Goal: Task Accomplishment & Management: Manage account settings

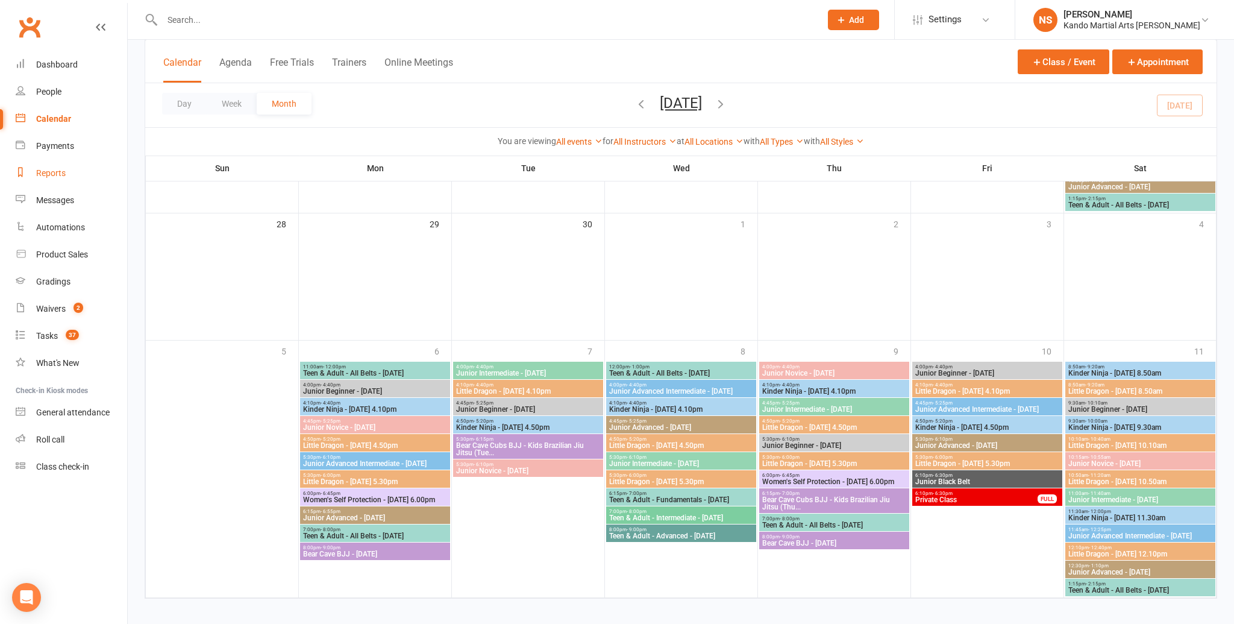
click at [74, 180] on link "Reports" at bounding box center [71, 173] width 111 height 27
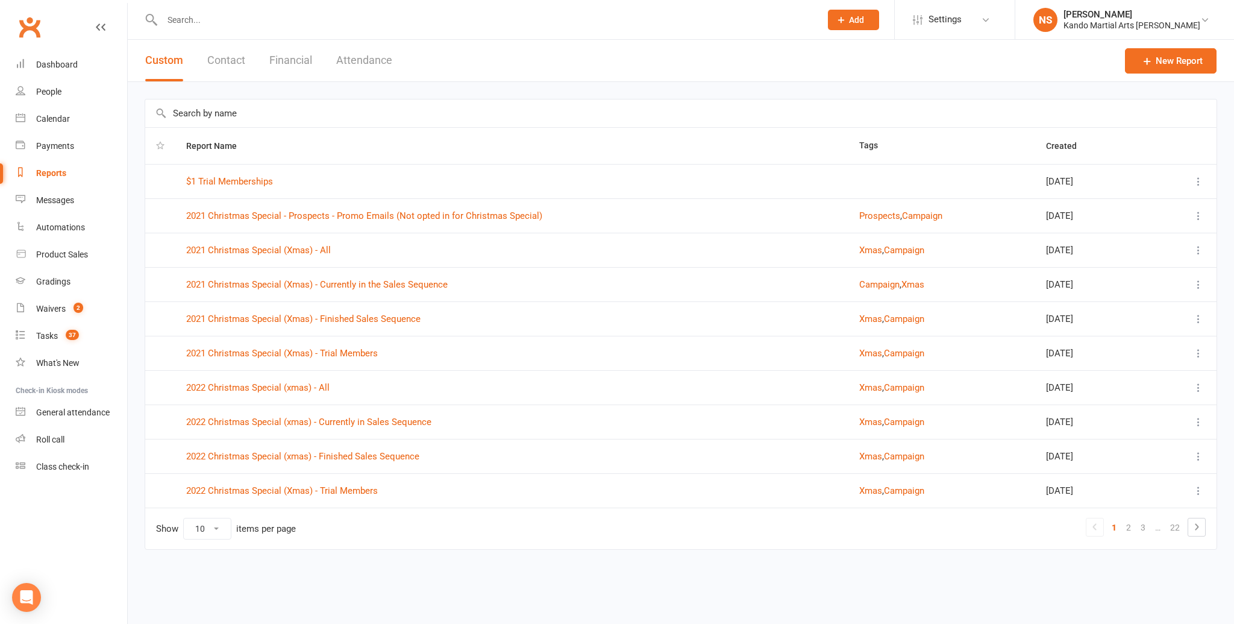
click at [222, 108] on input "text" at bounding box center [680, 113] width 1071 height 28
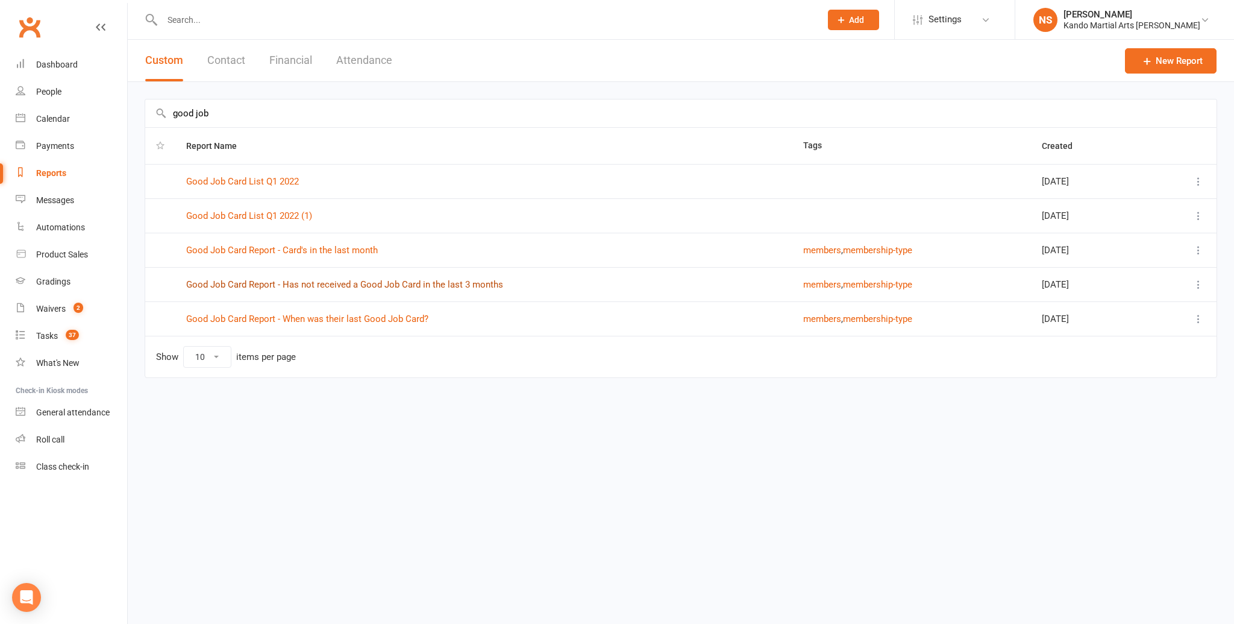
type input "good job"
click at [326, 287] on link "Good Job Card Report - Has not received a Good Job Card in the last 3 months" at bounding box center [344, 284] width 317 height 11
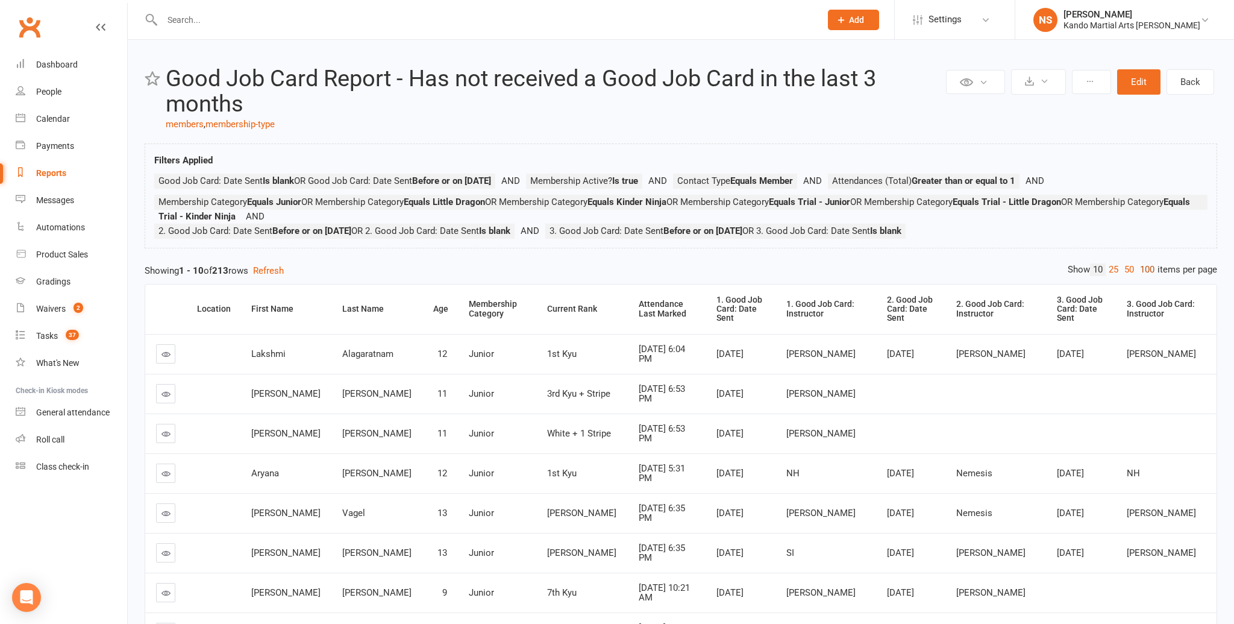
click at [1139, 271] on link "100" at bounding box center [1147, 269] width 20 height 13
click at [640, 310] on div "Attendance Last Marked" at bounding box center [668, 308] width 57 height 19
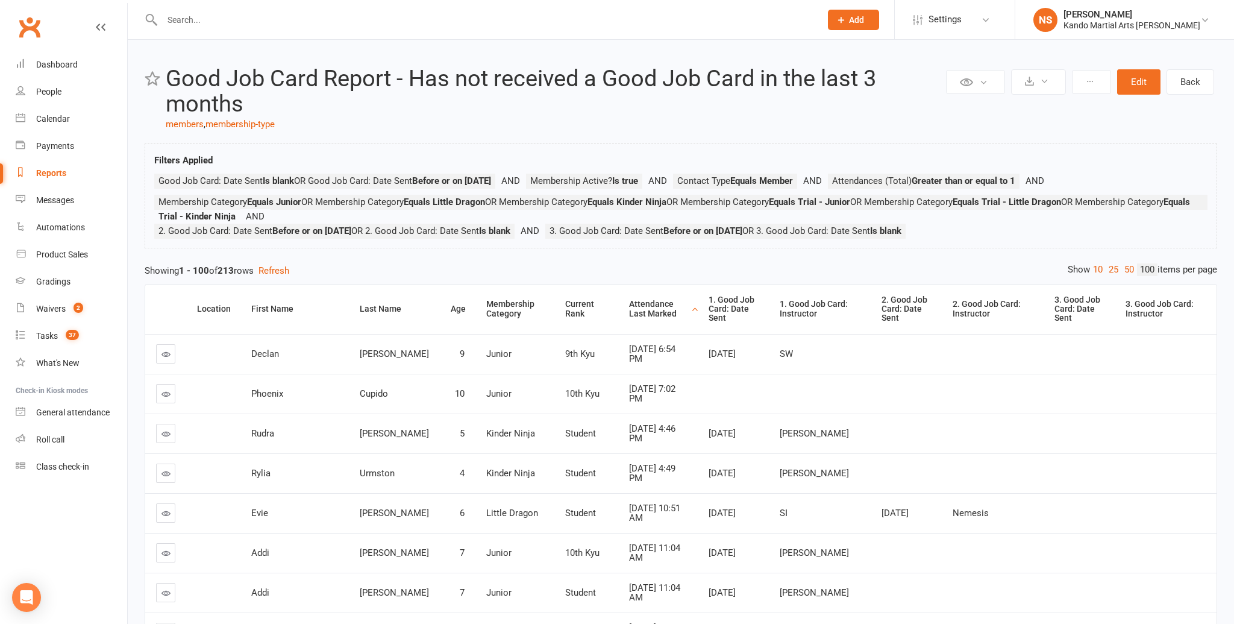
click at [629, 310] on div "Attendance Last Marked" at bounding box center [658, 308] width 59 height 19
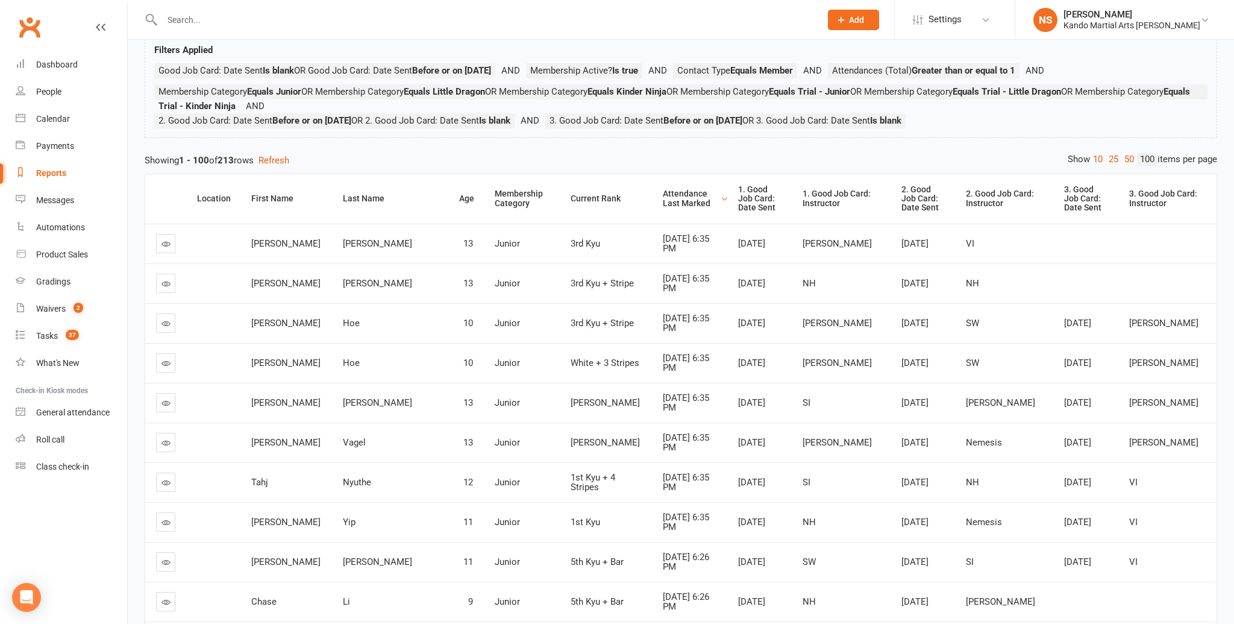
scroll to position [111, 0]
click at [167, 357] on icon at bounding box center [165, 361] width 9 height 9
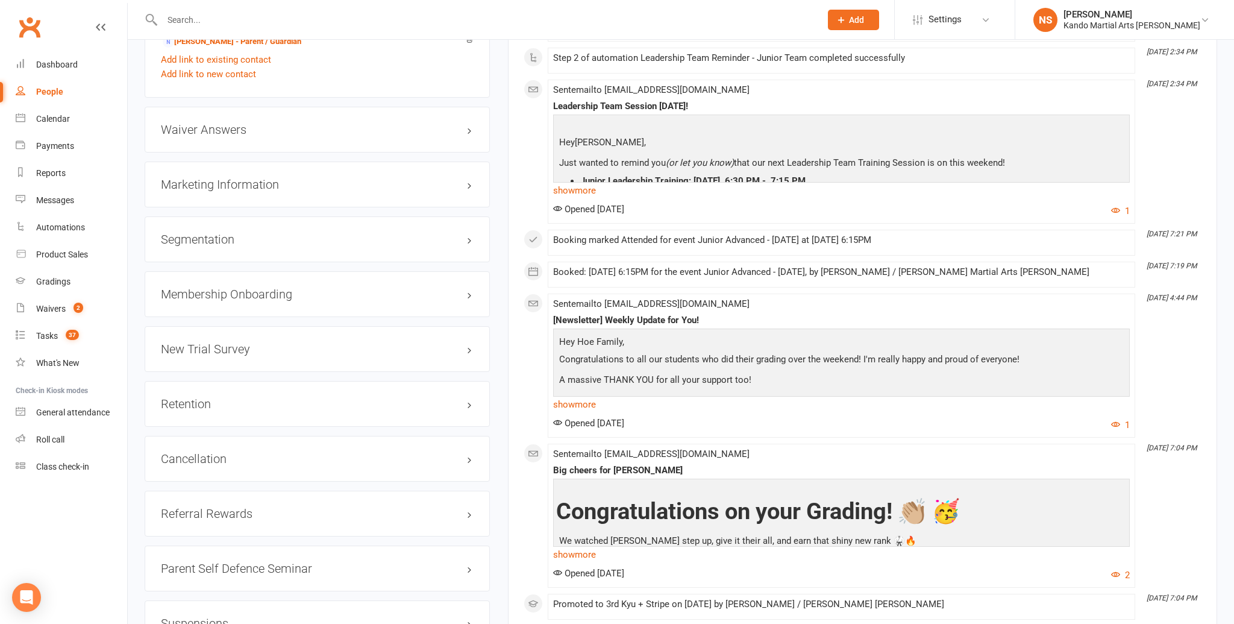
scroll to position [1577, 0]
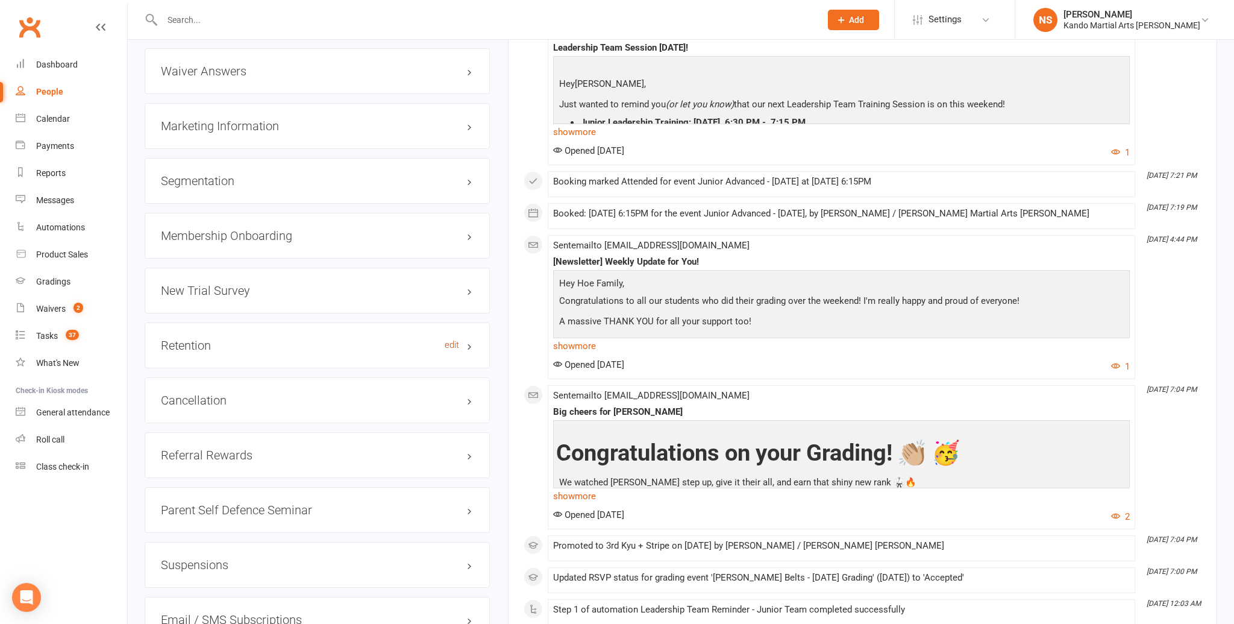
click at [452, 340] on link "edit" at bounding box center [452, 345] width 14 height 10
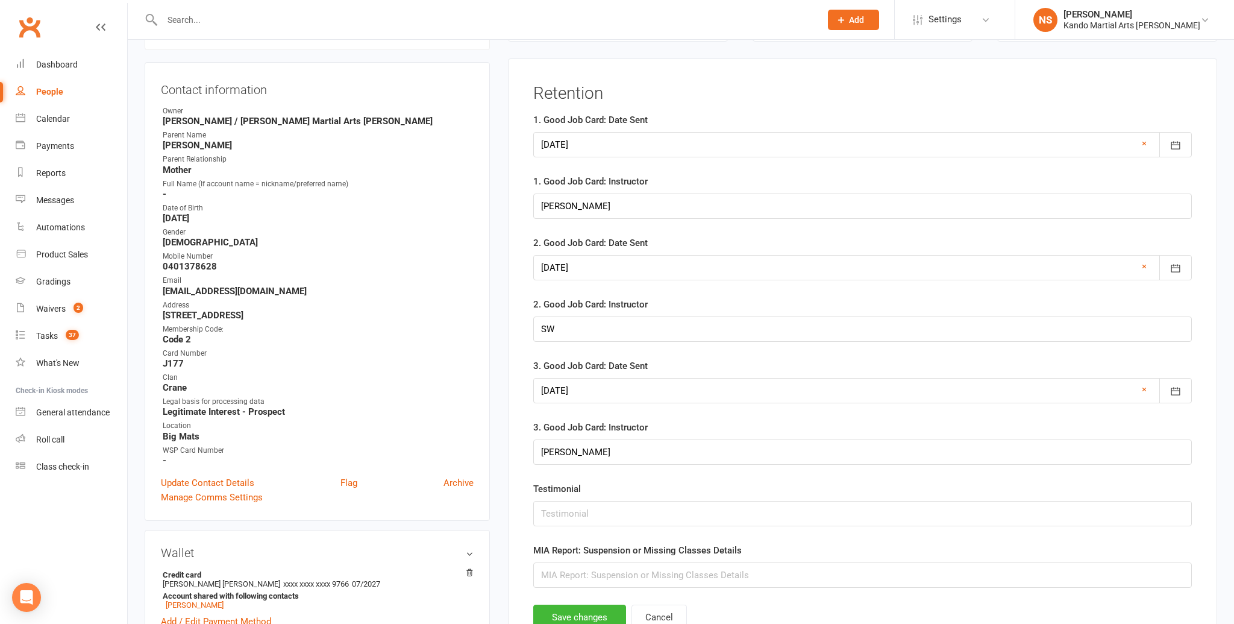
scroll to position [117, 0]
click at [653, 148] on div at bounding box center [862, 146] width 659 height 25
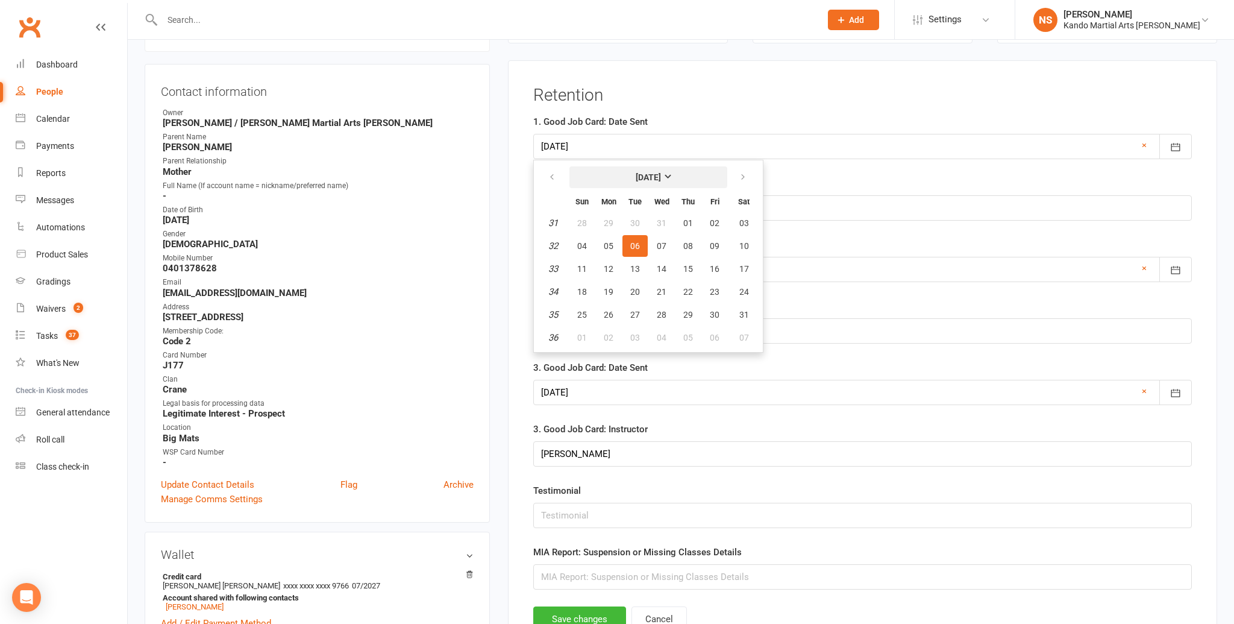
click at [692, 177] on button "[DATE]" at bounding box center [648, 177] width 158 height 22
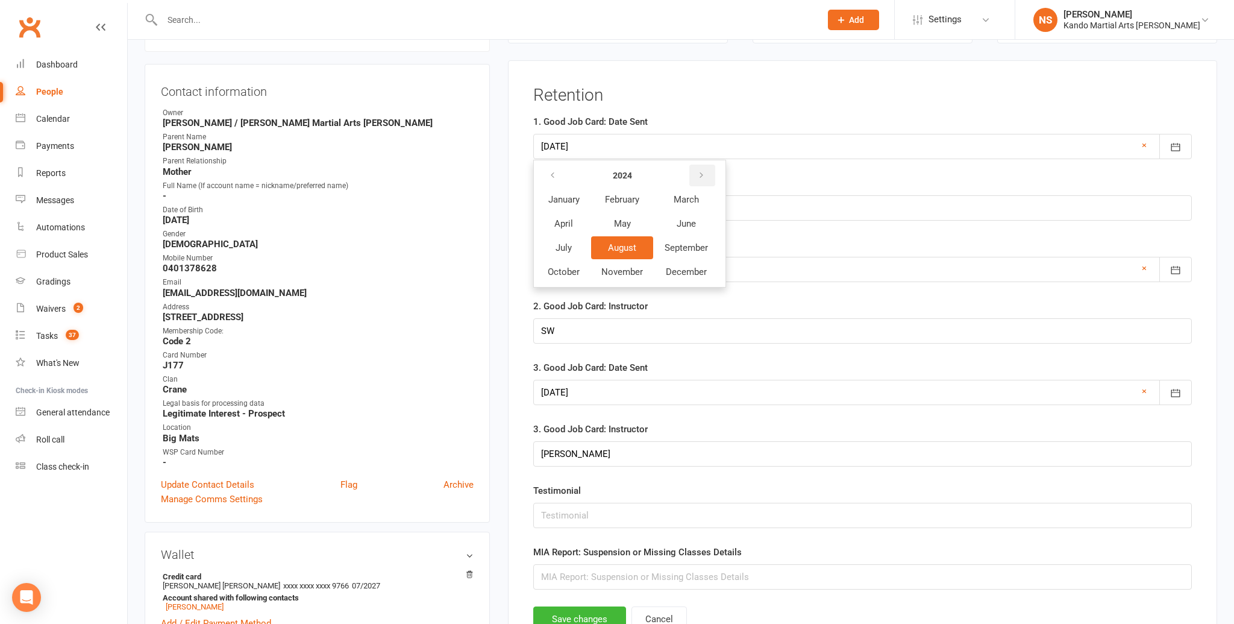
click at [695, 174] on button "button" at bounding box center [702, 175] width 26 height 22
click at [678, 254] on button "September" at bounding box center [686, 247] width 64 height 23
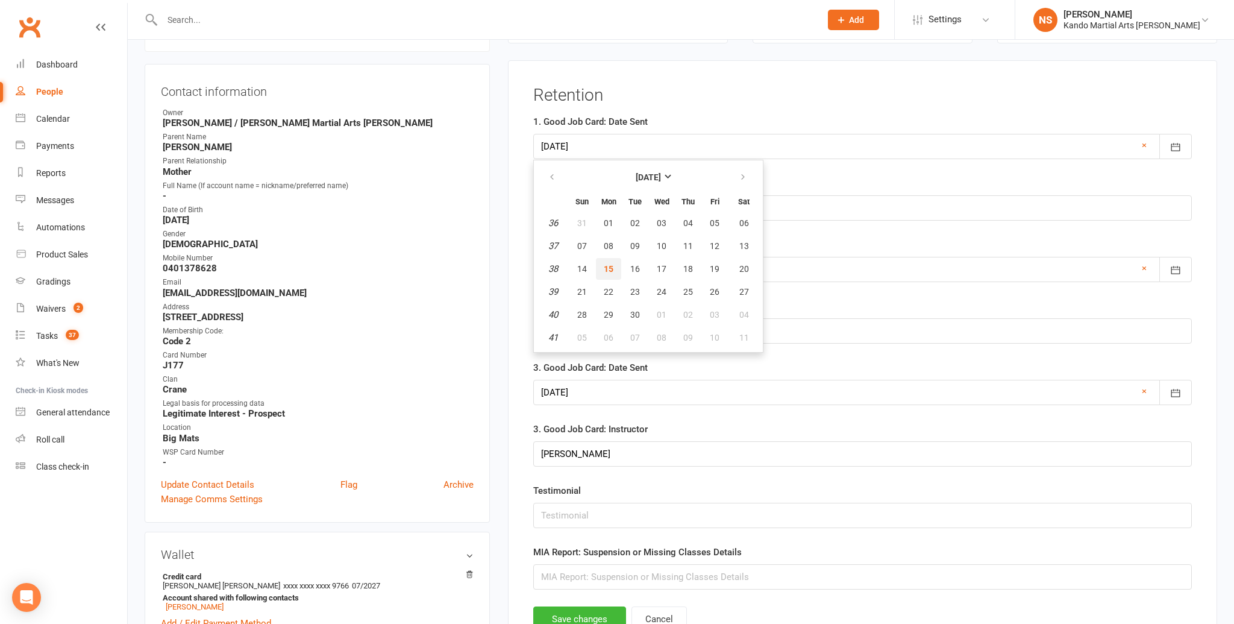
click at [607, 277] on button "15" at bounding box center [608, 269] width 25 height 22
type input "[DATE]"
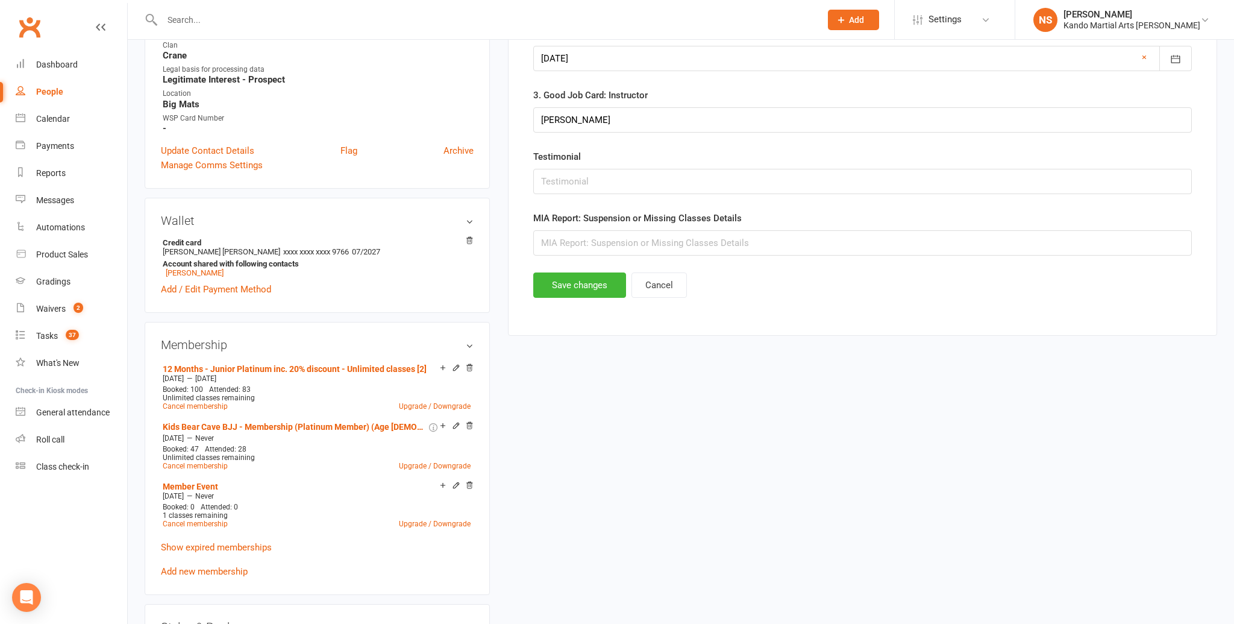
scroll to position [457, 0]
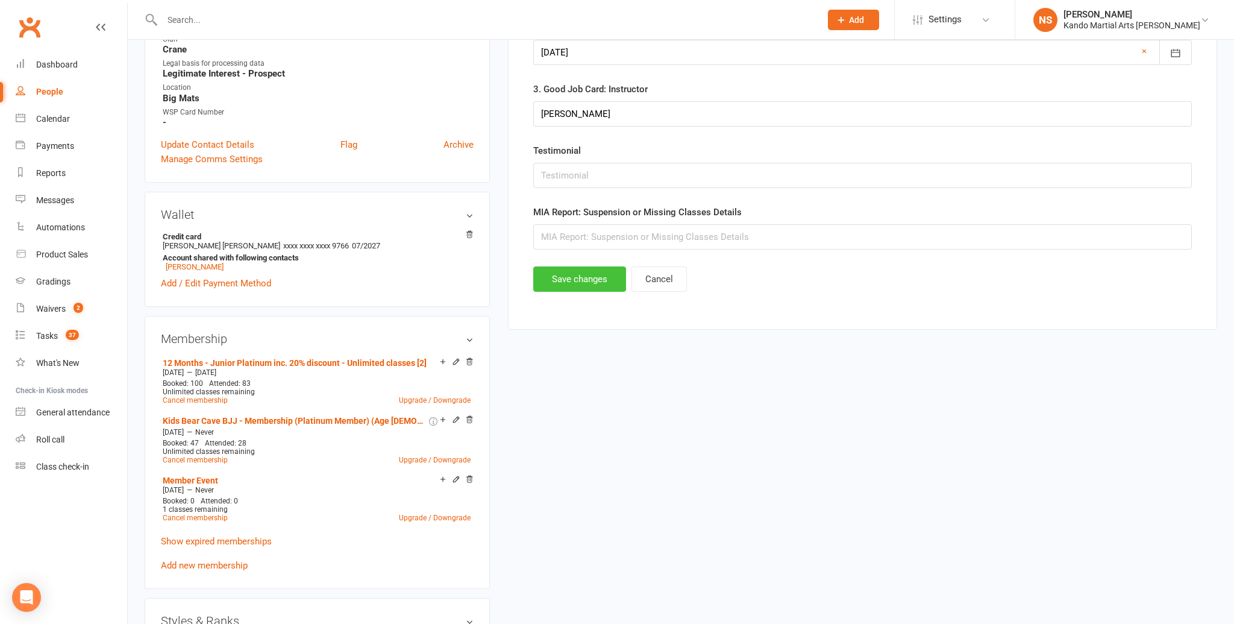
click at [598, 275] on button "Save changes" at bounding box center [579, 278] width 93 height 25
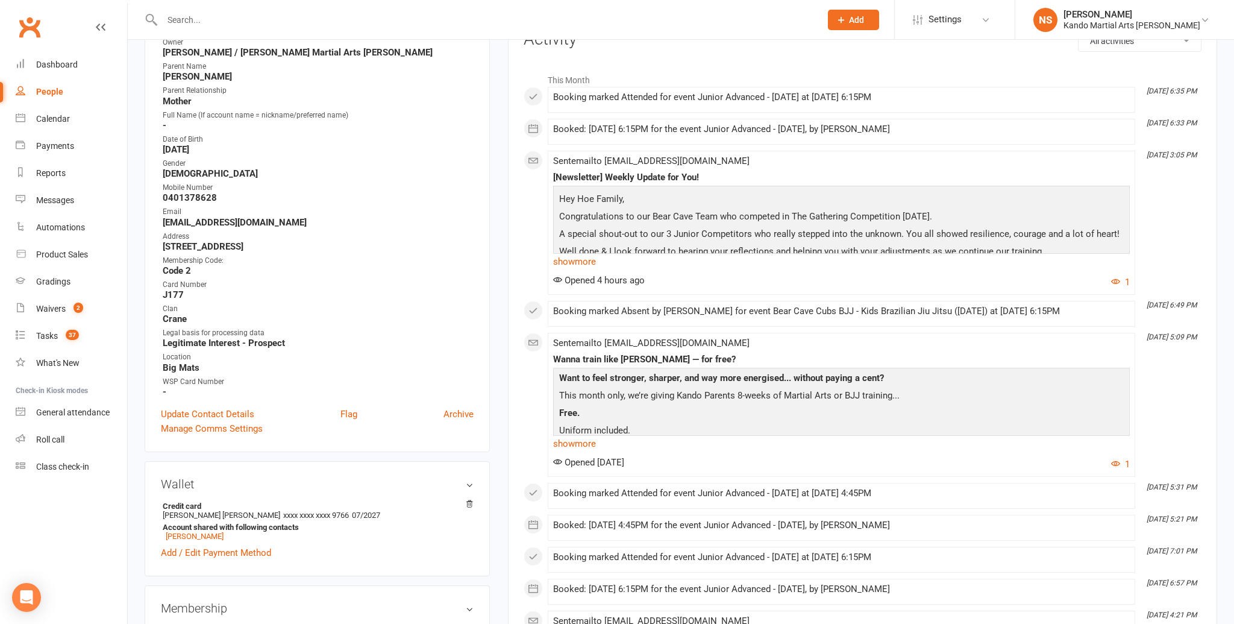
scroll to position [0, 0]
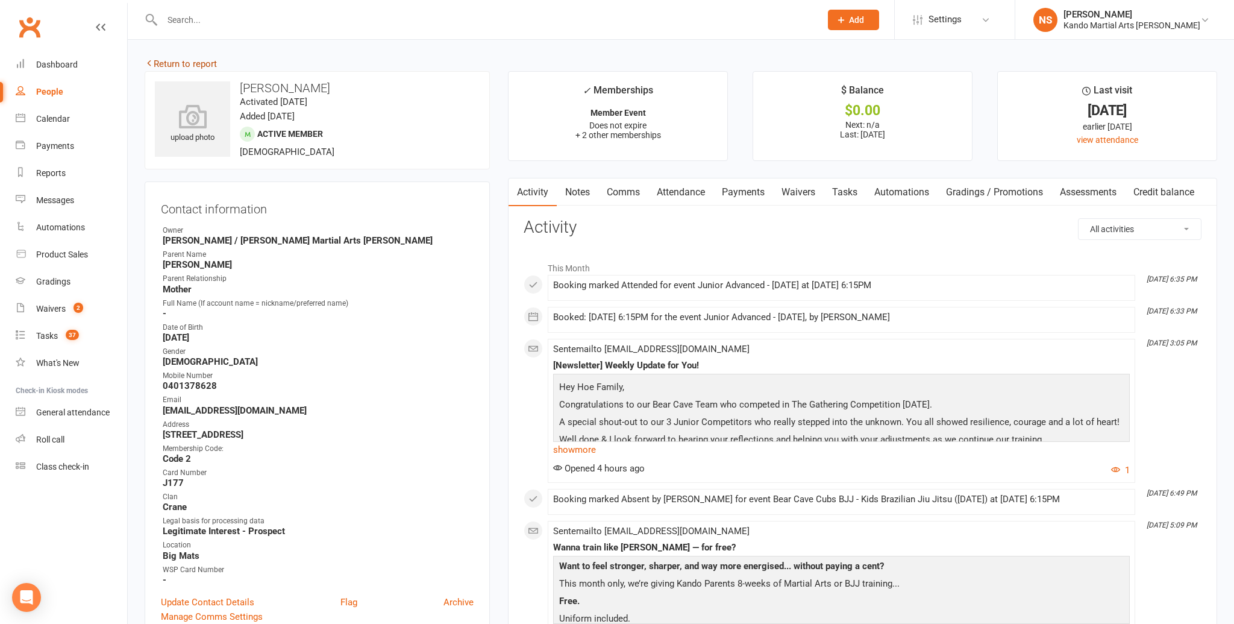
click at [154, 65] on link "Return to report" at bounding box center [181, 63] width 72 height 11
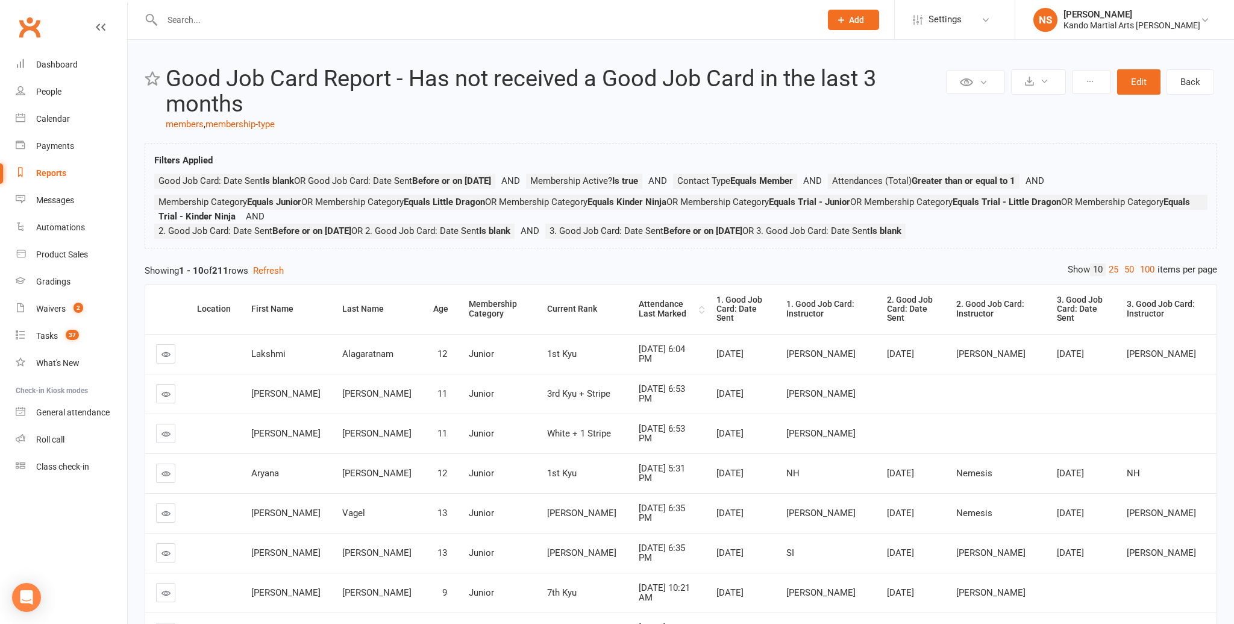
click at [639, 310] on div "Attendance Last Marked" at bounding box center [668, 308] width 58 height 19
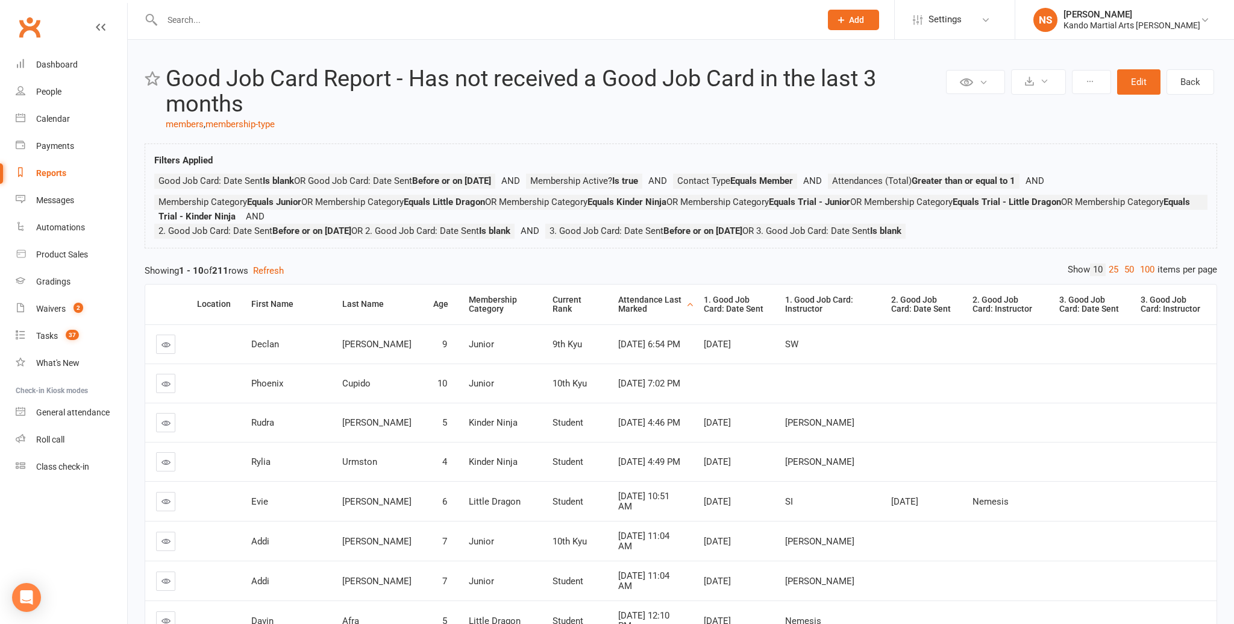
click at [618, 310] on div "Attendance Last Marked" at bounding box center [650, 304] width 65 height 19
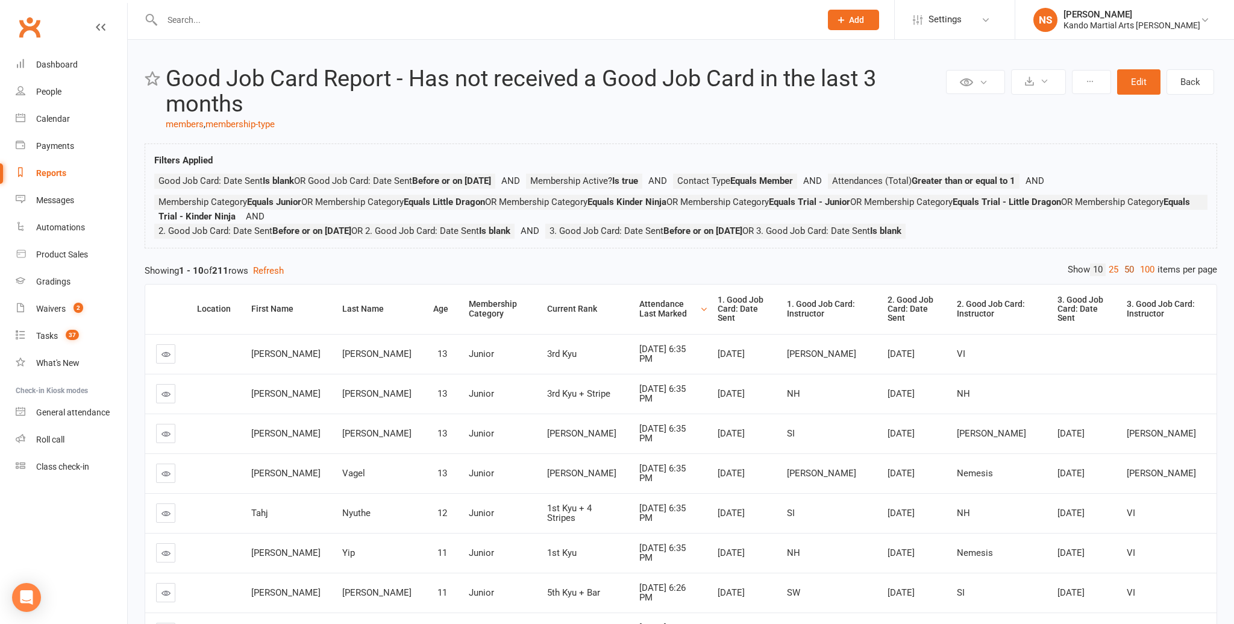
click at [1128, 271] on link "50" at bounding box center [1129, 269] width 16 height 13
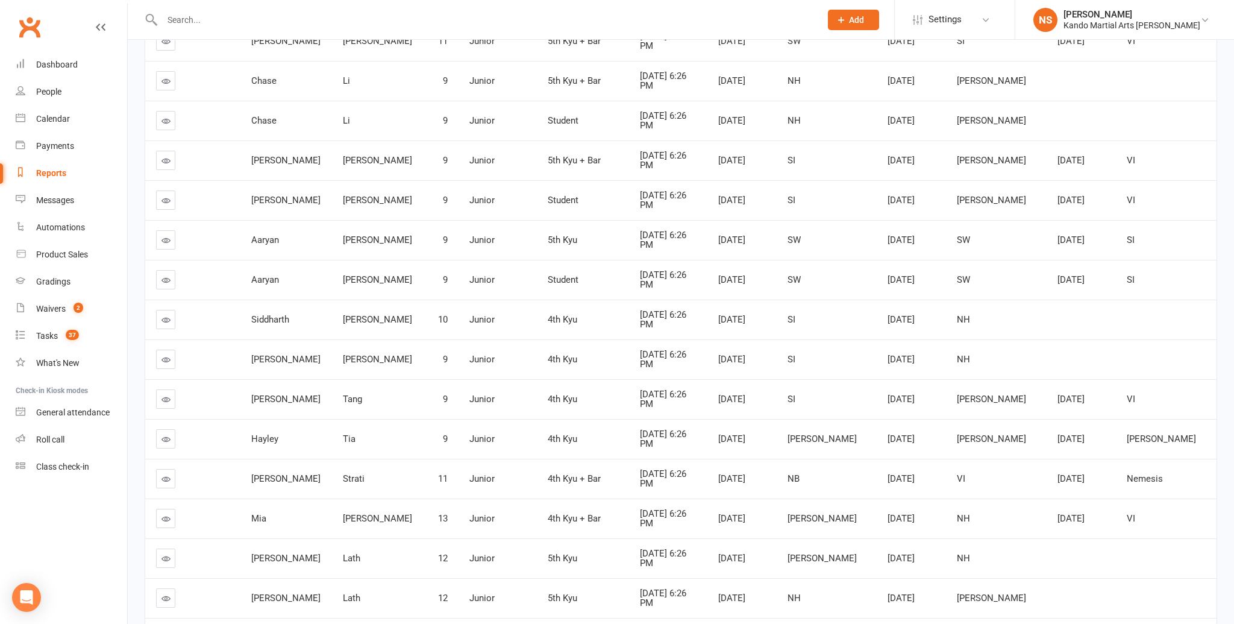
scroll to position [552, 0]
click at [155, 389] on td at bounding box center [165, 398] width 41 height 40
click at [172, 389] on link at bounding box center [165, 398] width 19 height 19
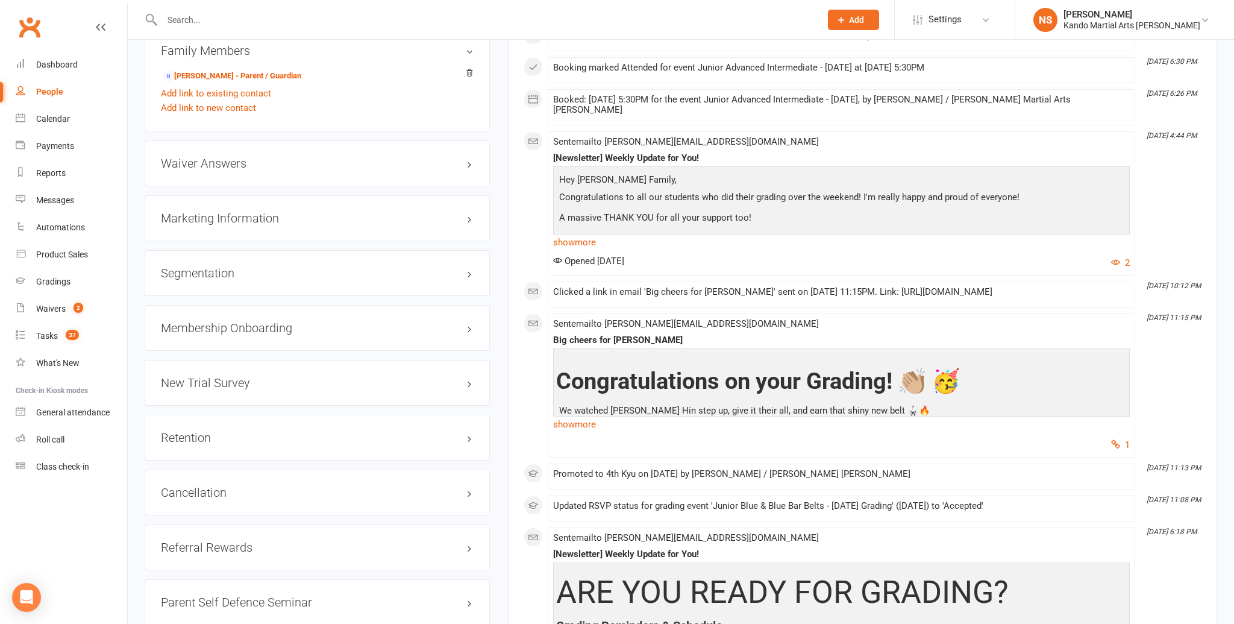
scroll to position [1240, 0]
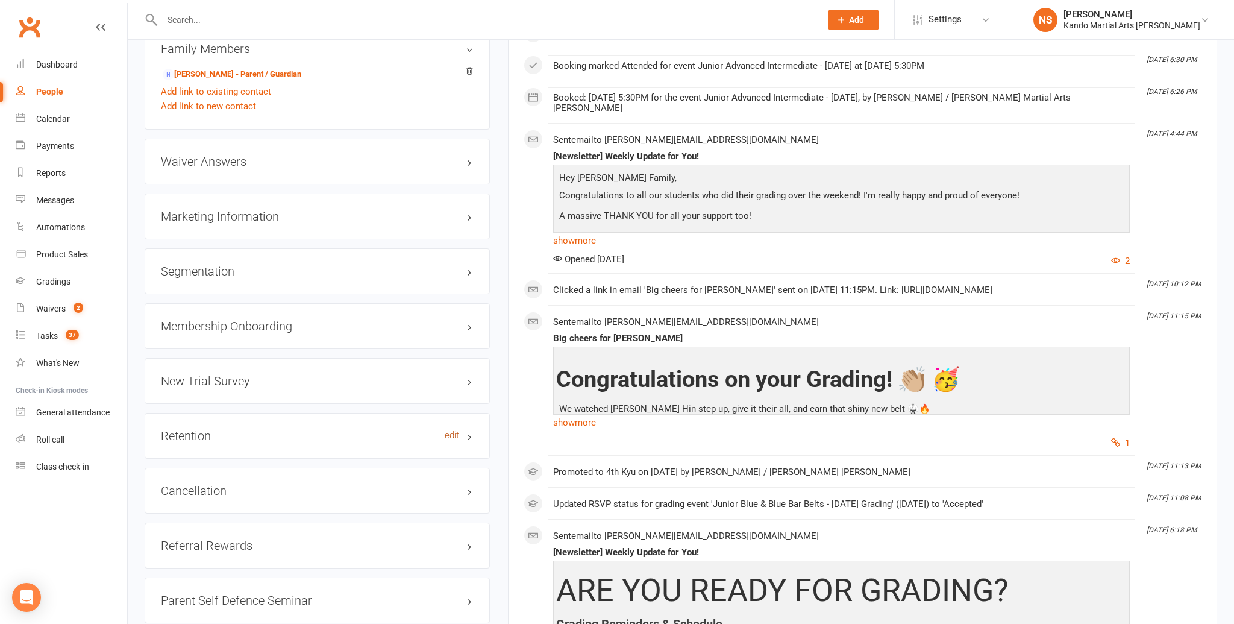
click at [451, 431] on link "edit" at bounding box center [452, 435] width 14 height 10
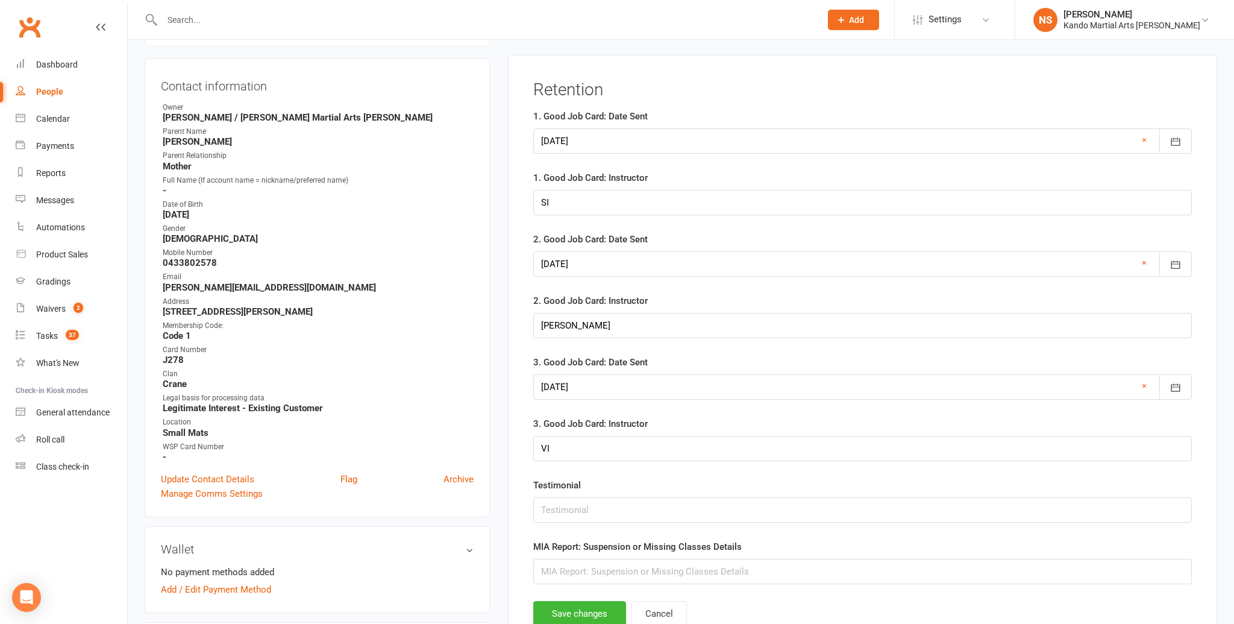
scroll to position [117, 0]
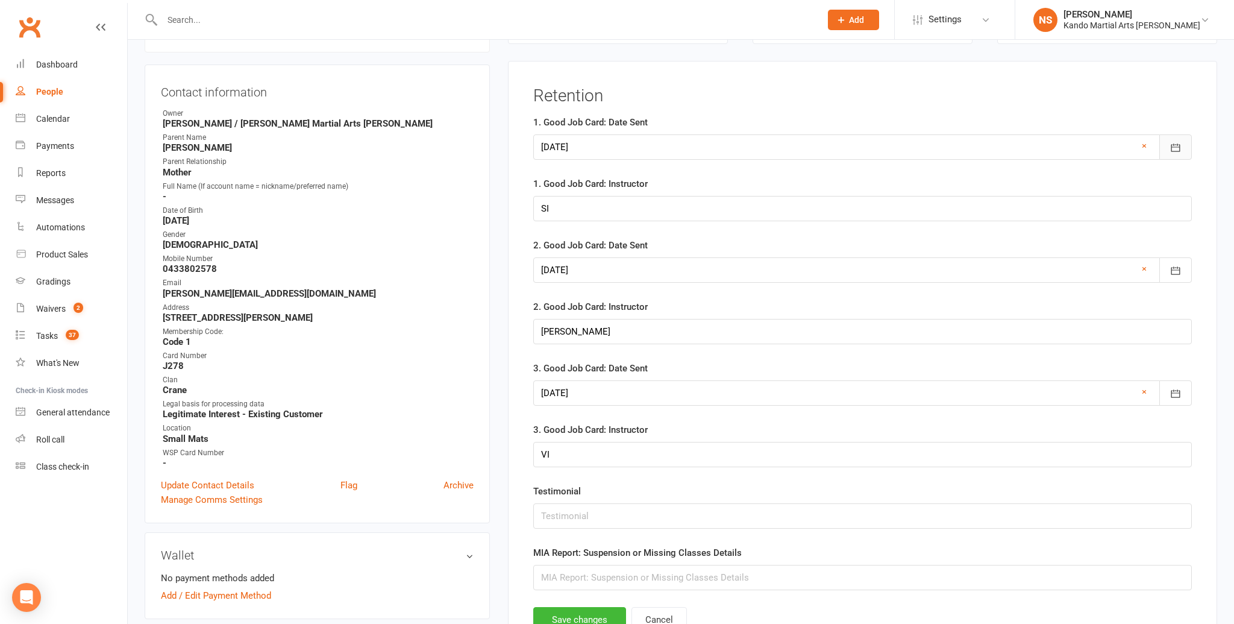
click at [1176, 157] on button "button" at bounding box center [1175, 146] width 33 height 25
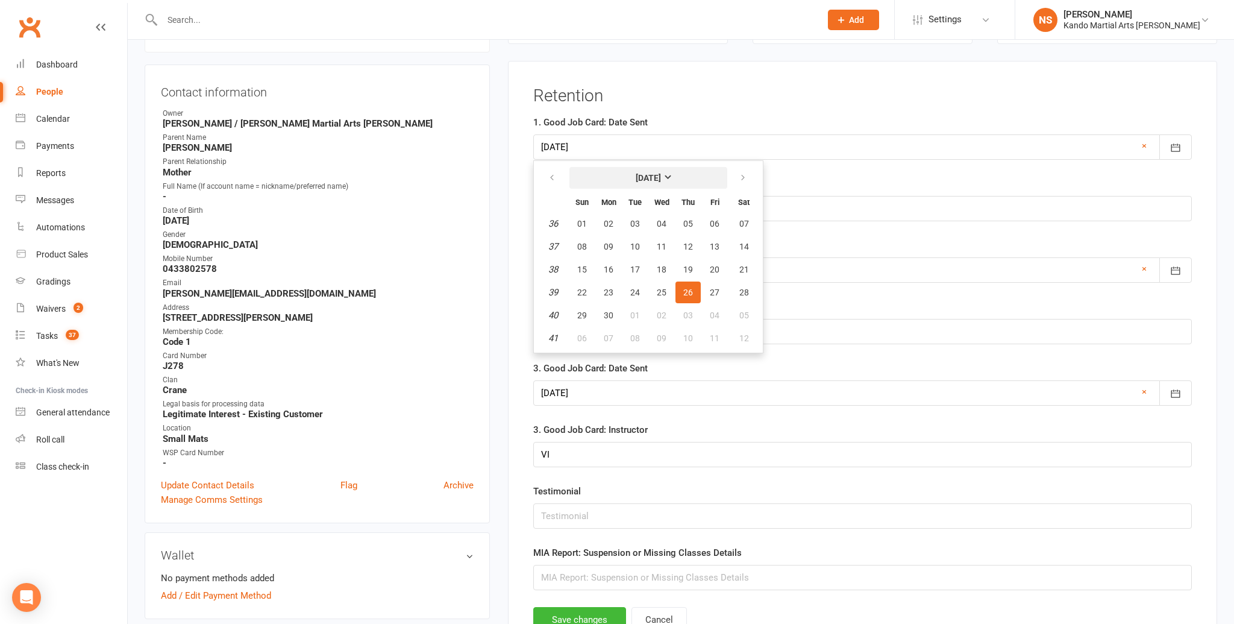
click at [699, 175] on button "[DATE]" at bounding box center [648, 178] width 158 height 22
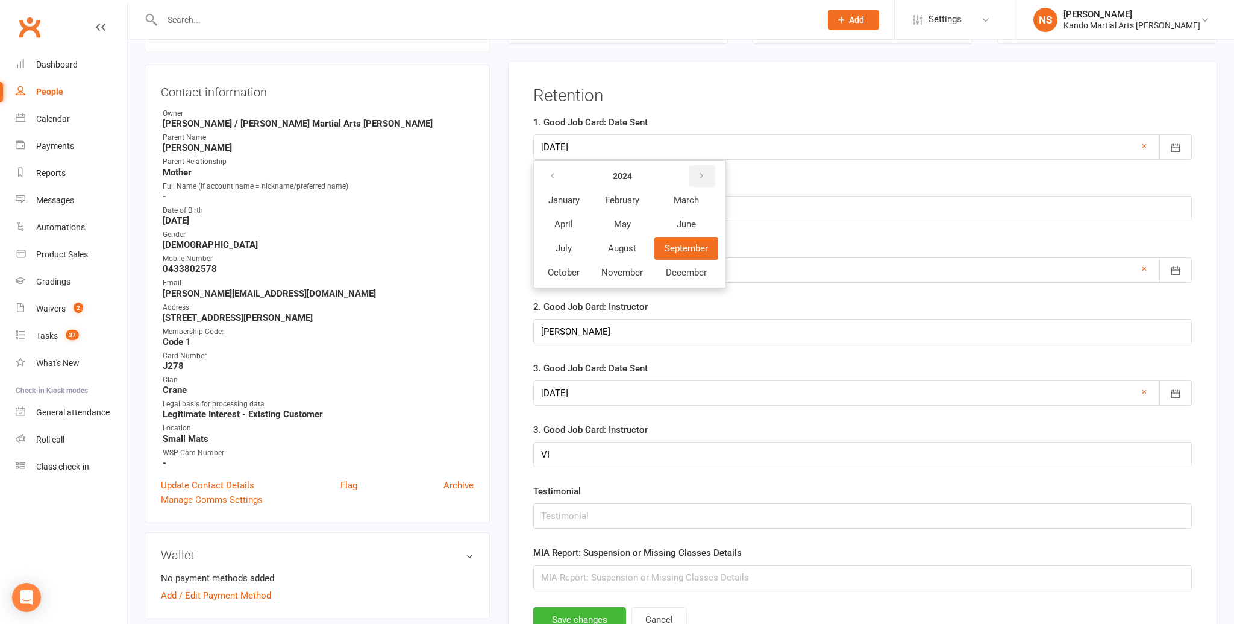
click at [696, 173] on button "button" at bounding box center [702, 176] width 26 height 22
click at [682, 244] on span "September" at bounding box center [687, 248] width 44 height 11
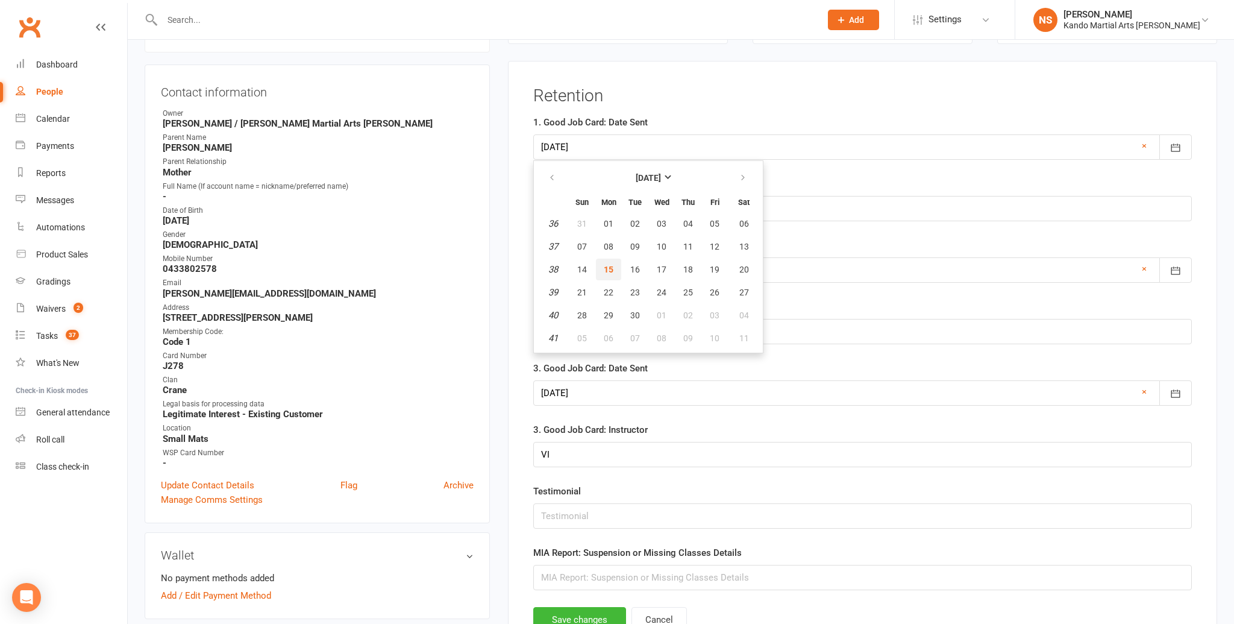
click at [614, 268] on button "15" at bounding box center [608, 269] width 25 height 22
type input "[DATE]"
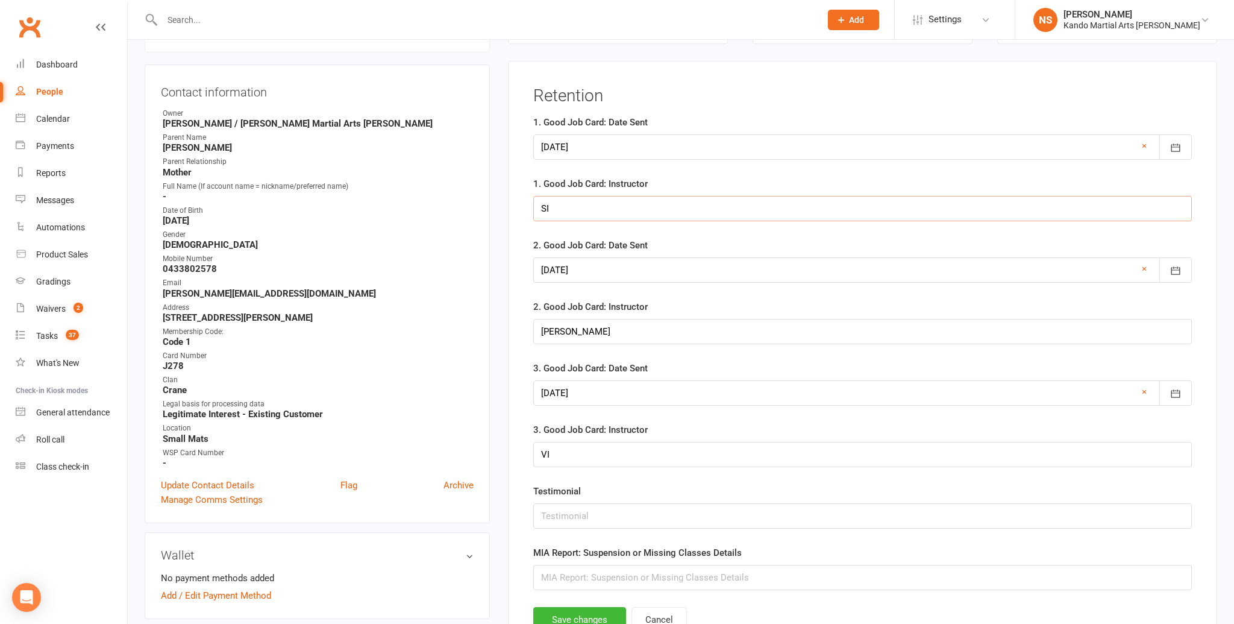
drag, startPoint x: 595, startPoint y: 202, endPoint x: 489, endPoint y: 208, distance: 106.2
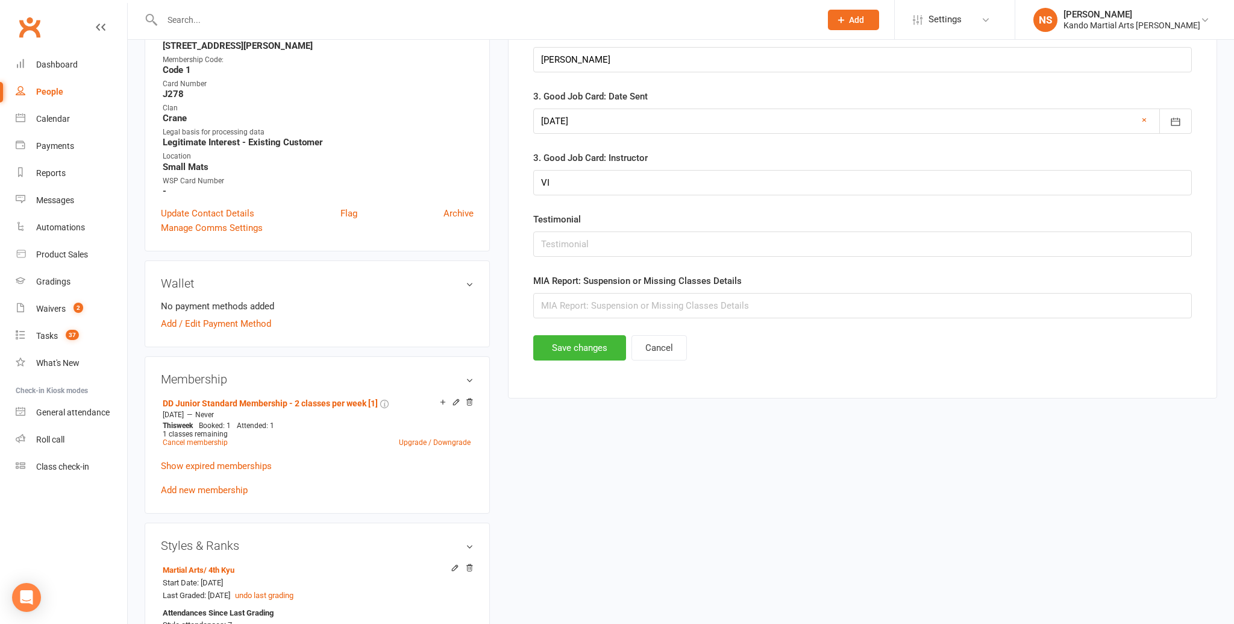
scroll to position [392, 0]
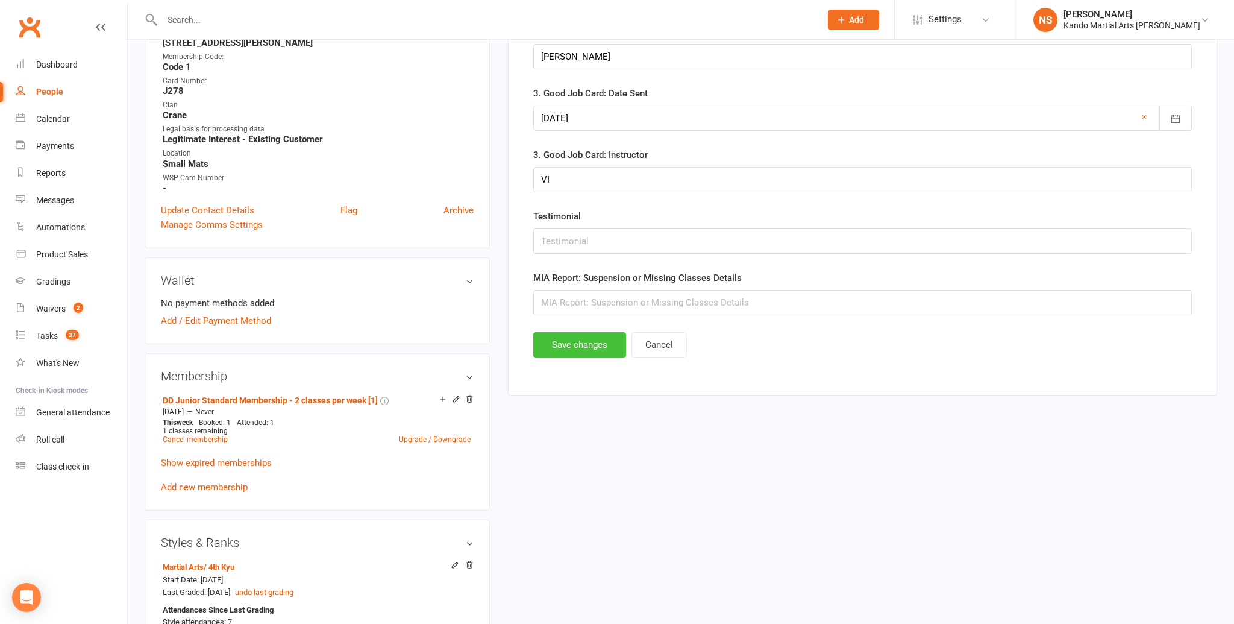
type input "[PERSON_NAME]"
click at [581, 337] on button "Save changes" at bounding box center [579, 344] width 93 height 25
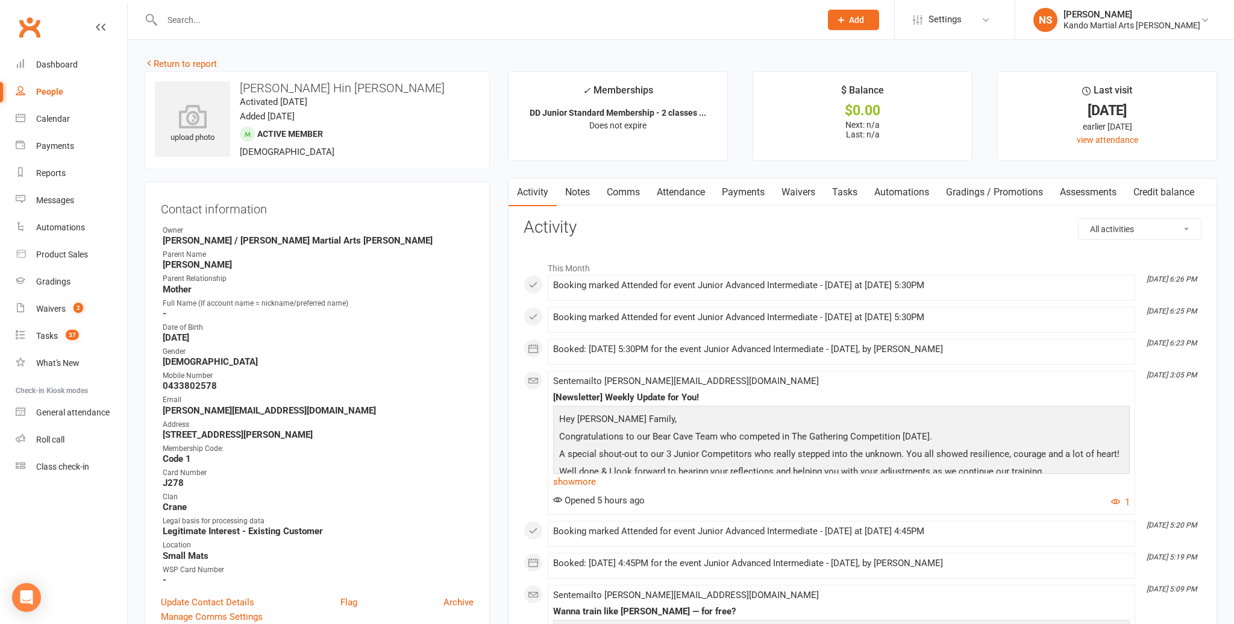
scroll to position [0, 0]
click at [171, 59] on link "Return to report" at bounding box center [181, 63] width 72 height 11
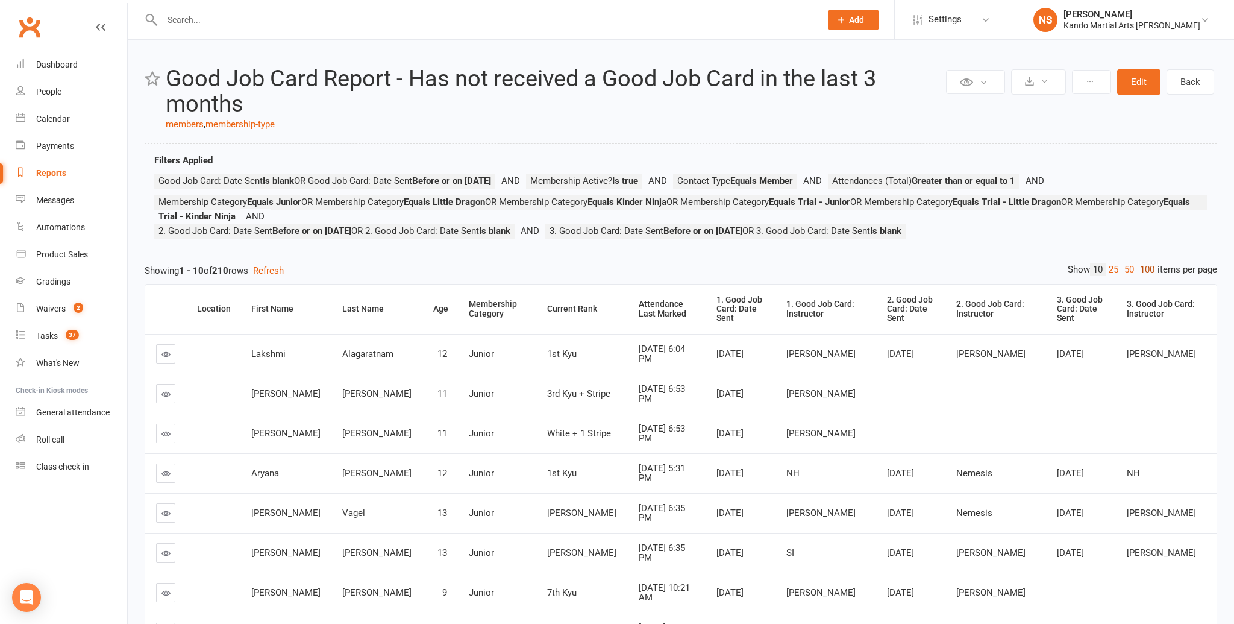
click at [1150, 273] on link "100" at bounding box center [1147, 269] width 20 height 13
click at [629, 315] on th "Attendance Last Marked" at bounding box center [668, 308] width 78 height 49
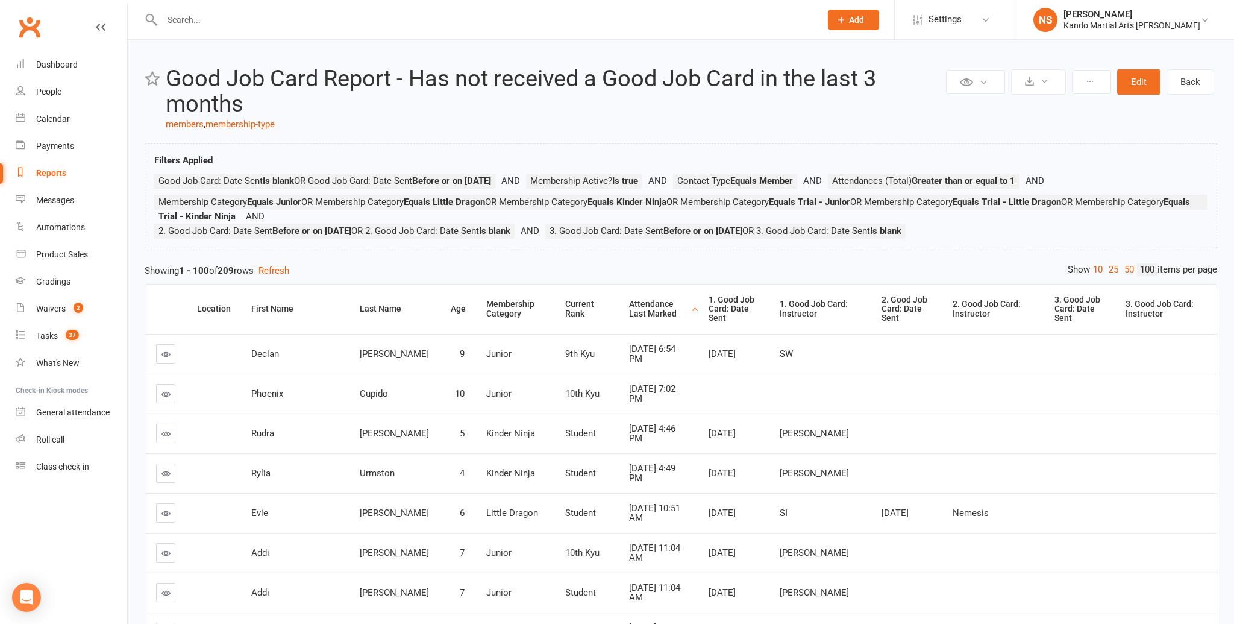
click at [629, 308] on div "Attendance Last Marked" at bounding box center [658, 308] width 59 height 19
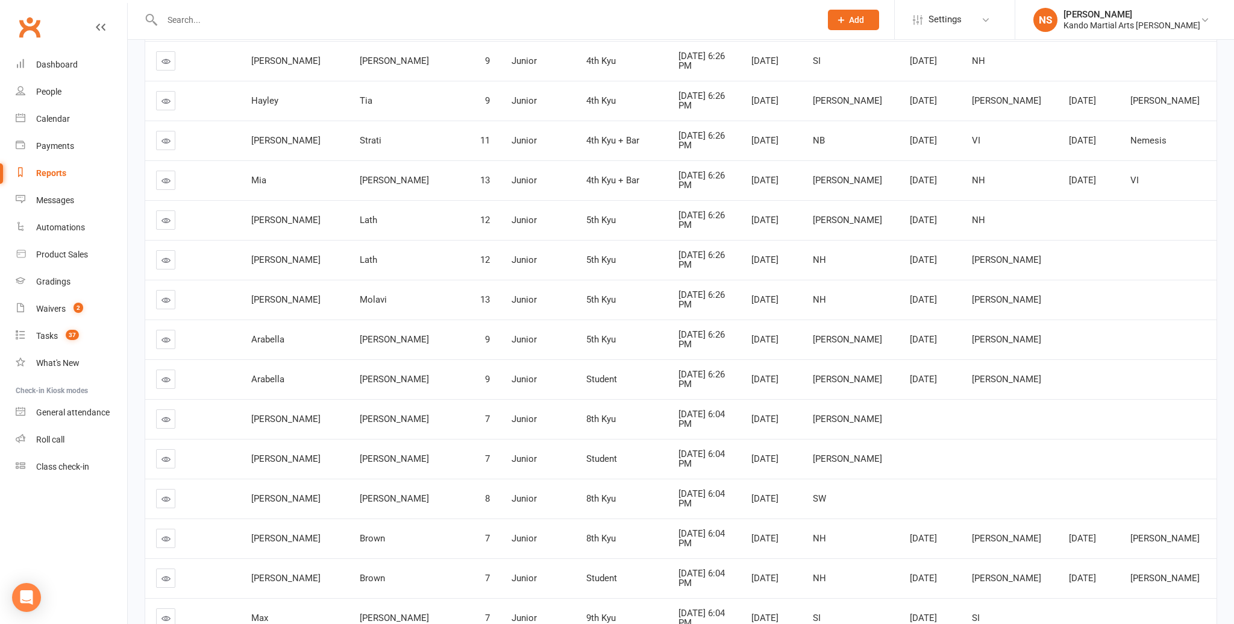
scroll to position [812, 0]
click at [172, 407] on link at bounding box center [165, 416] width 19 height 19
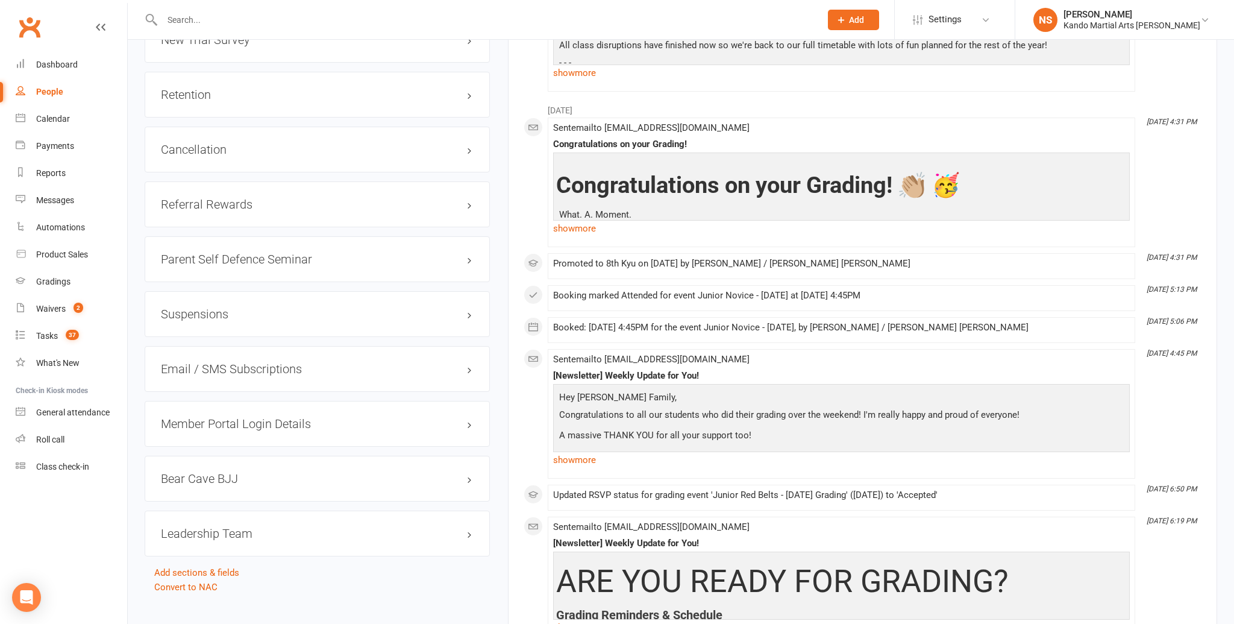
scroll to position [1664, 0]
click at [454, 90] on link "edit" at bounding box center [452, 94] width 14 height 10
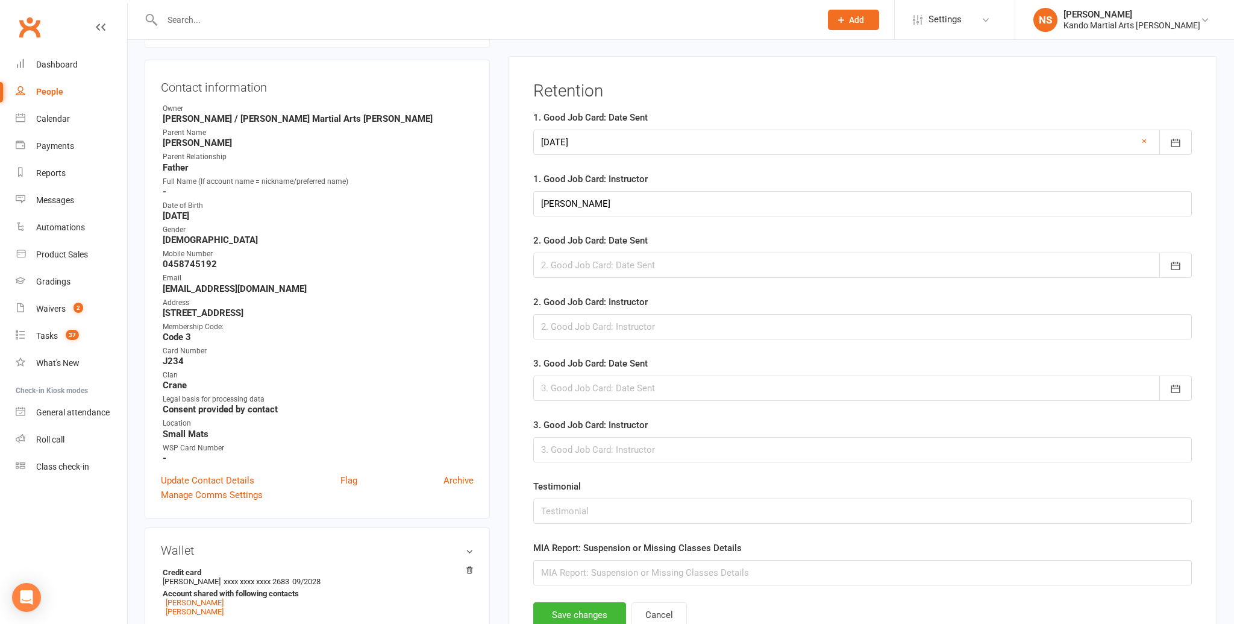
scroll to position [117, 0]
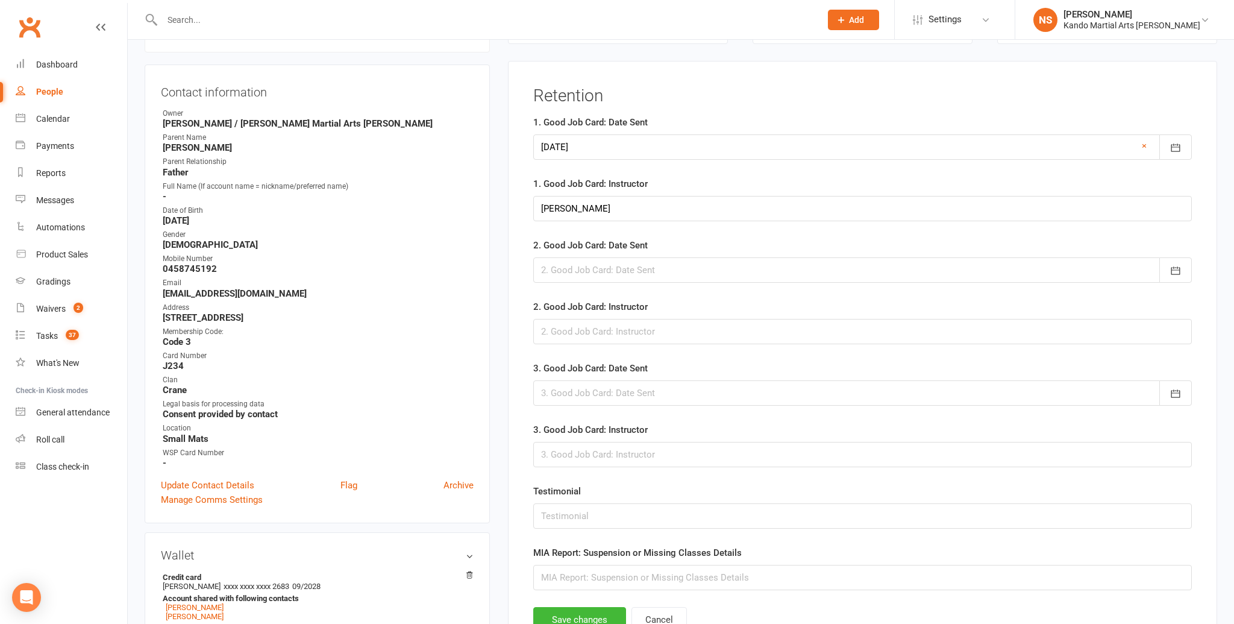
click at [551, 267] on div at bounding box center [862, 269] width 659 height 25
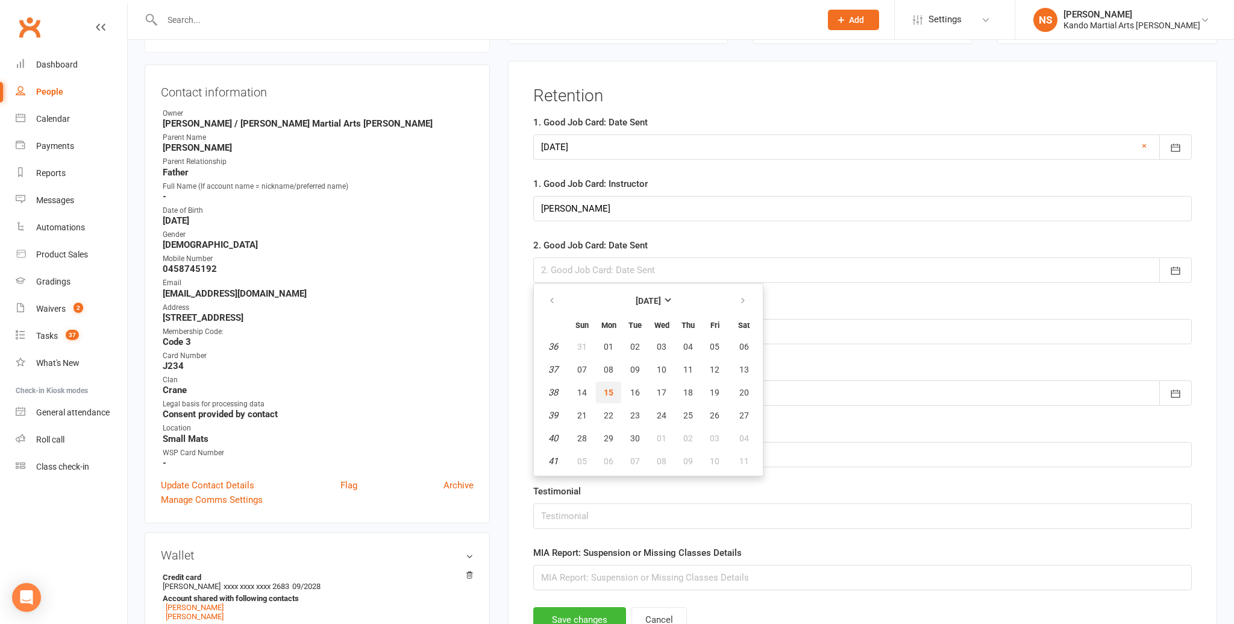
click at [607, 390] on span "15" at bounding box center [609, 392] width 10 height 10
type input "[DATE]"
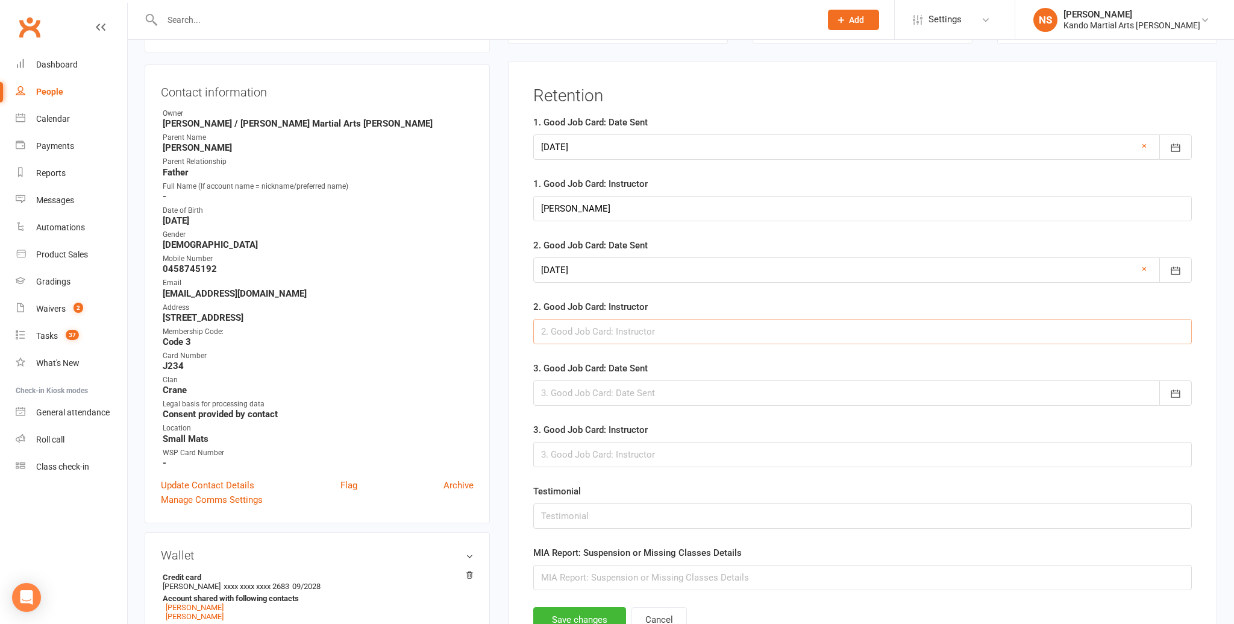
click at [600, 337] on input "text" at bounding box center [862, 331] width 659 height 25
type input "[PERSON_NAME]"
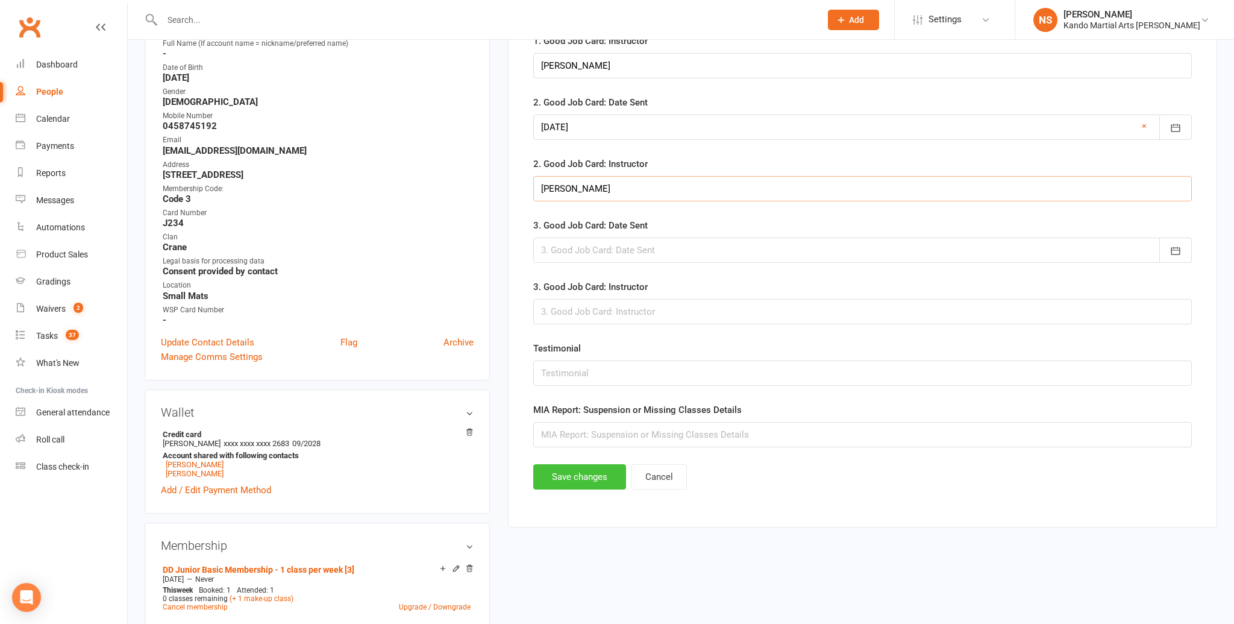
scroll to position [260, 0]
click at [590, 468] on button "Save changes" at bounding box center [579, 475] width 93 height 25
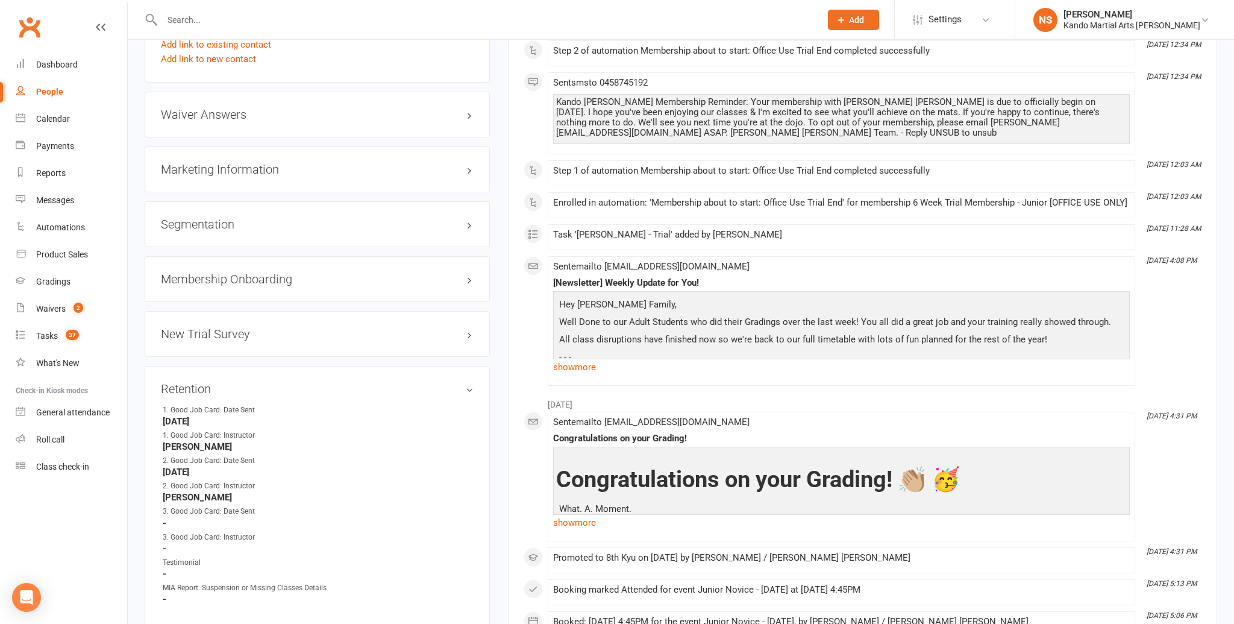
scroll to position [1397, 0]
